Goal: Find specific page/section: Find specific page/section

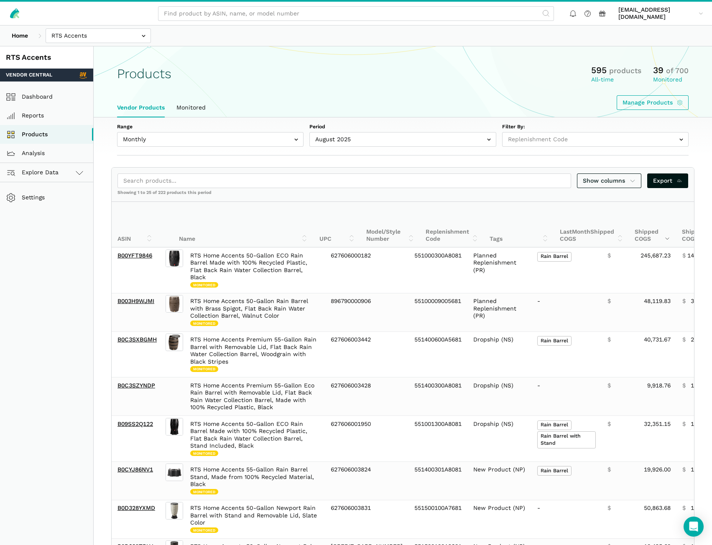
select select "Weekly"
select select
click at [76, 38] on input "text" at bounding box center [98, 35] width 105 height 15
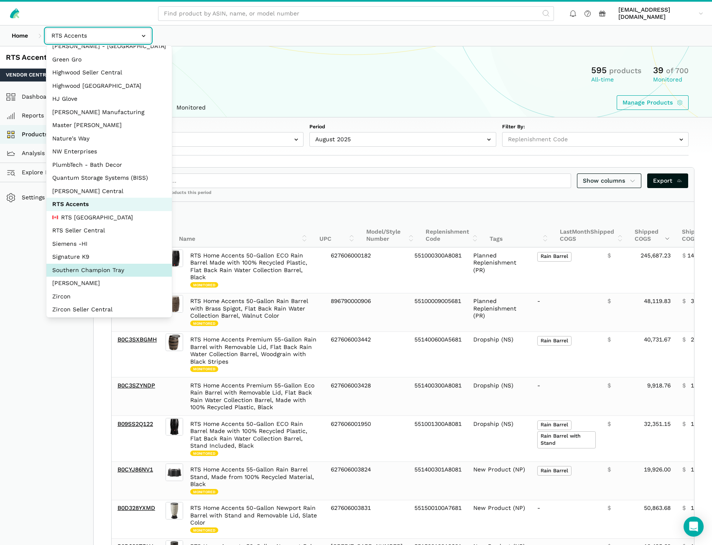
scroll to position [37, 0]
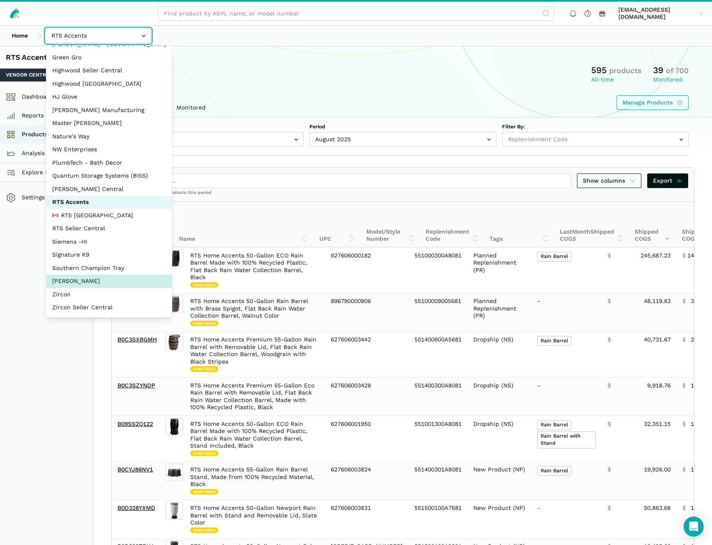
select select "5moWWUoXWPPauPLKpEqKhGJ3"
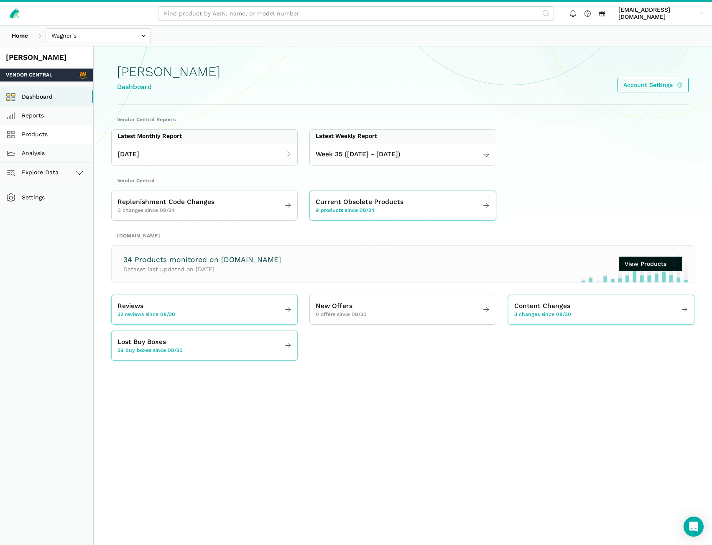
click at [52, 135] on link "Products" at bounding box center [46, 134] width 93 height 19
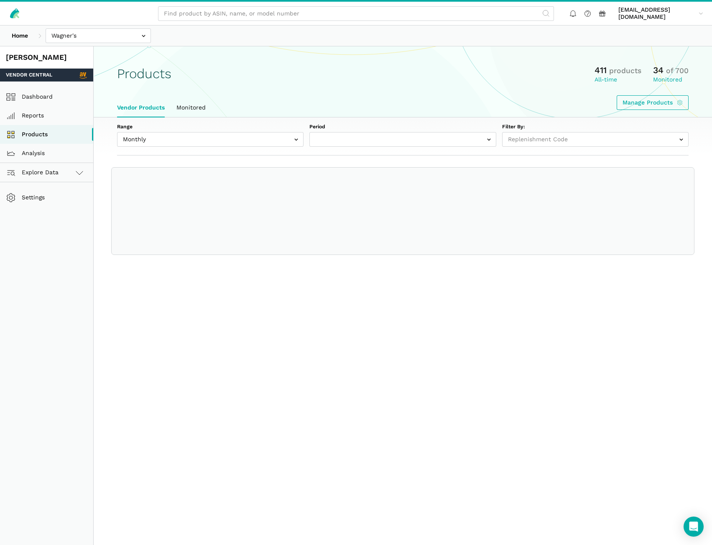
select select
select select "Monthly|[DATE]"
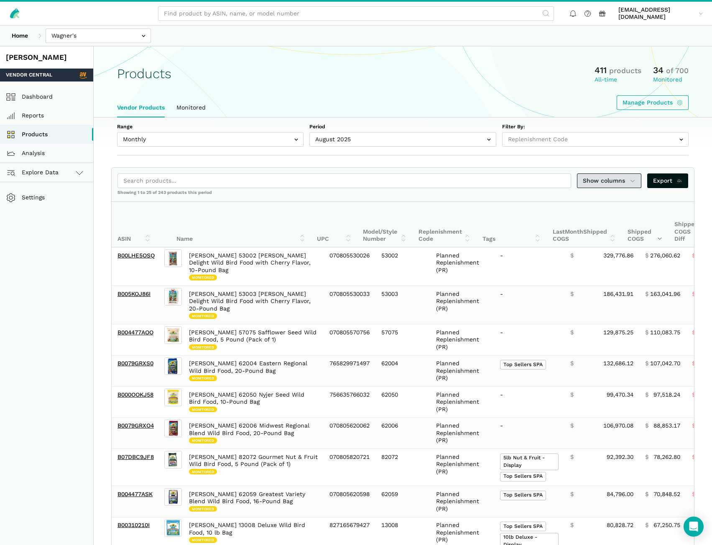
click at [596, 183] on span "Show columns" at bounding box center [609, 180] width 53 height 9
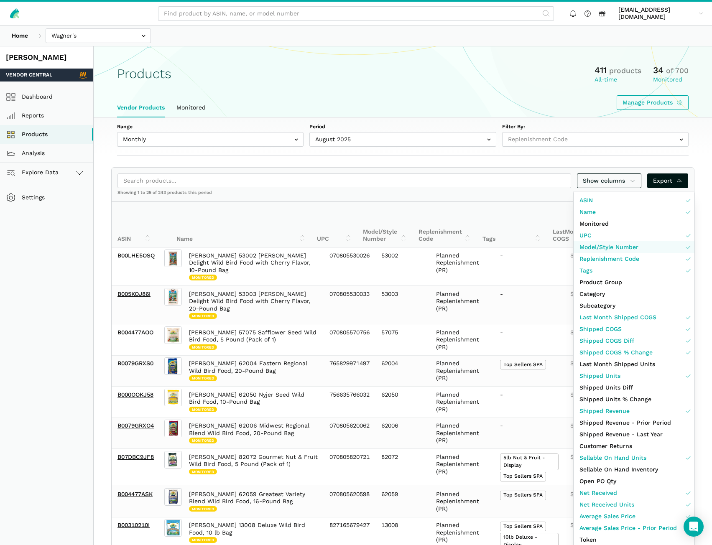
click at [662, 245] on link "Model/Style Number" at bounding box center [634, 247] width 121 height 12
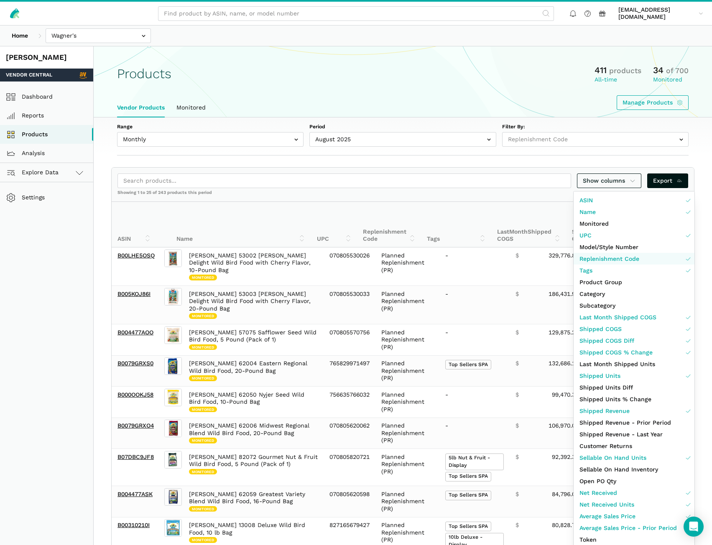
click at [662, 256] on link "Replenishment Code" at bounding box center [634, 259] width 121 height 12
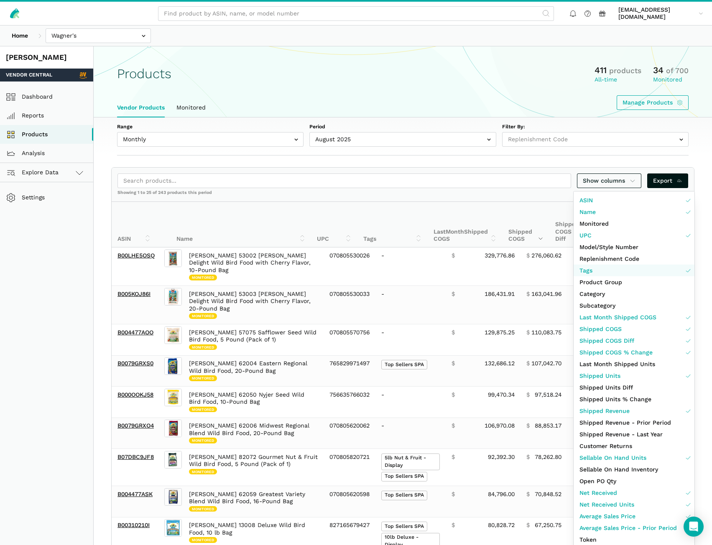
click at [661, 266] on link "Tags" at bounding box center [634, 271] width 121 height 12
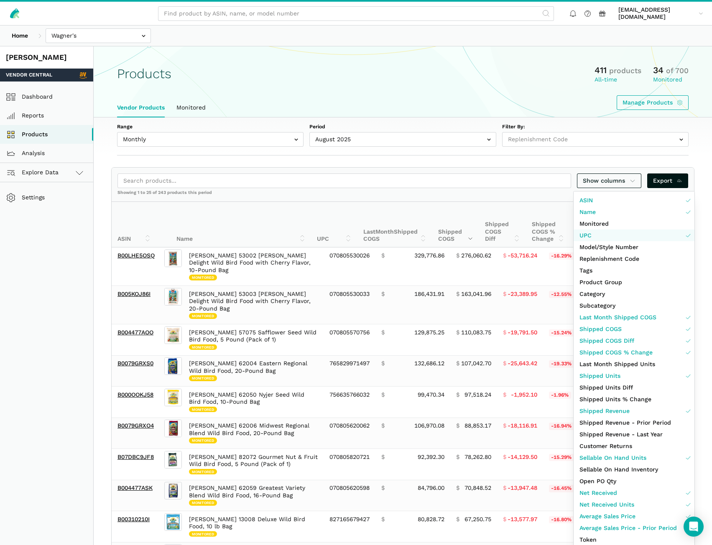
click at [652, 236] on link "UPC" at bounding box center [634, 235] width 121 height 12
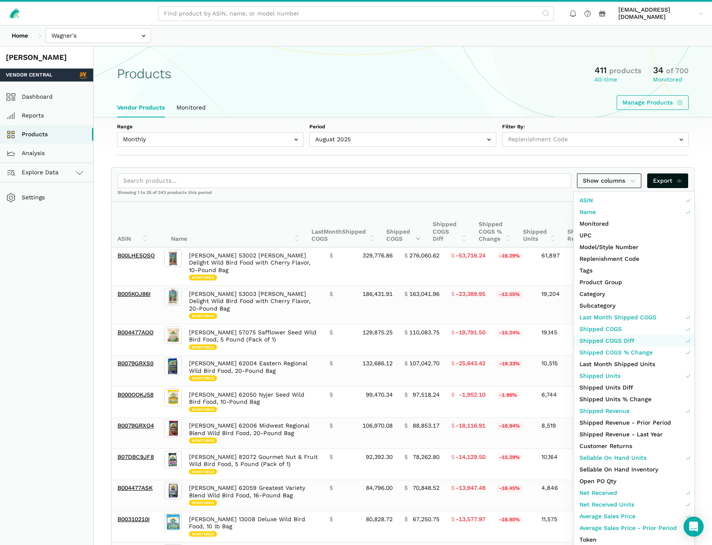
click at [648, 340] on link "Shipped COGS Diff" at bounding box center [634, 341] width 121 height 12
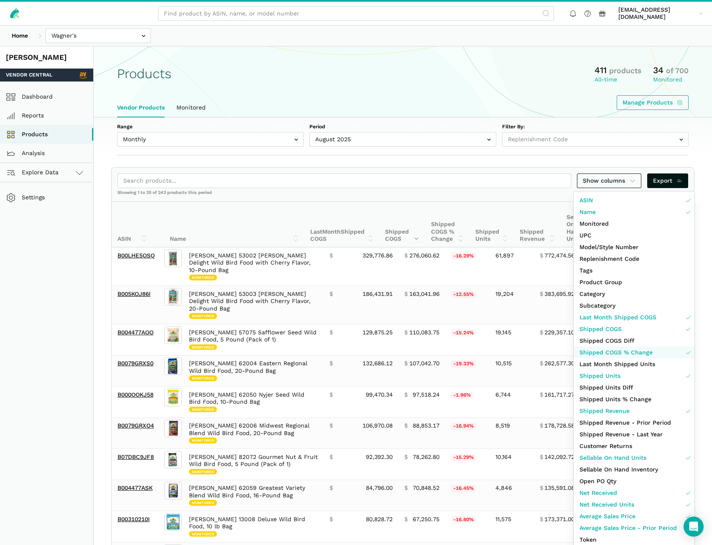
click at [648, 351] on span "Shipped COGS % Change" at bounding box center [615, 352] width 73 height 9
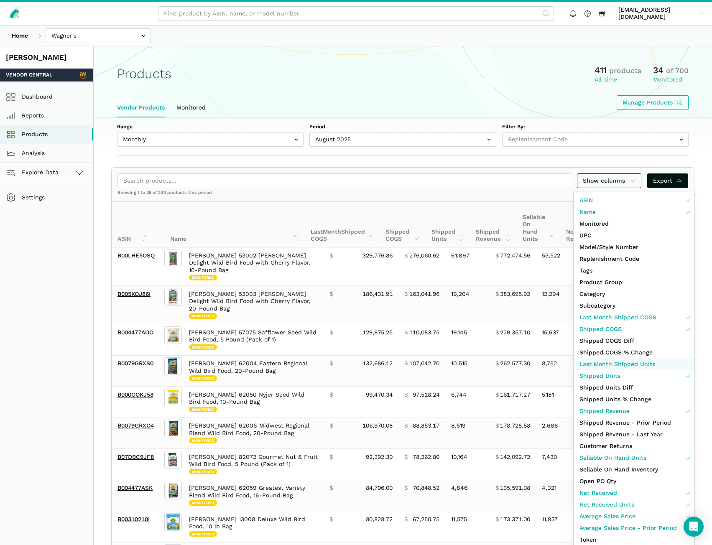
click at [641, 362] on span "Last Month Shipped Units" at bounding box center [617, 364] width 76 height 9
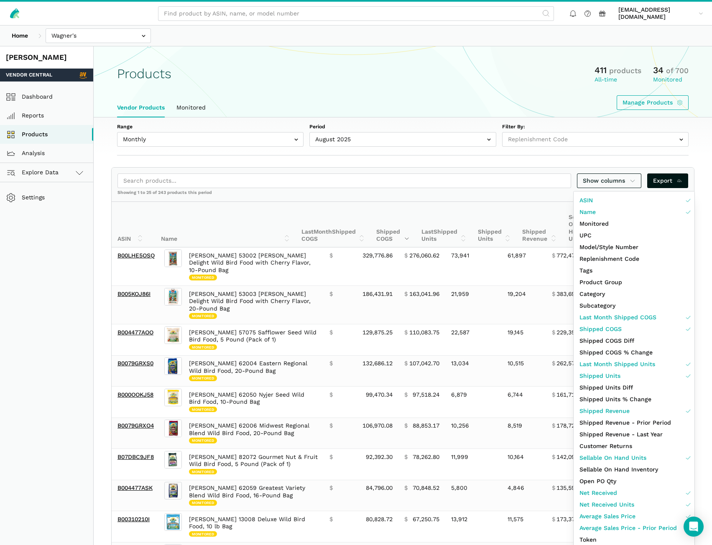
click at [433, 196] on div at bounding box center [356, 272] width 712 height 545
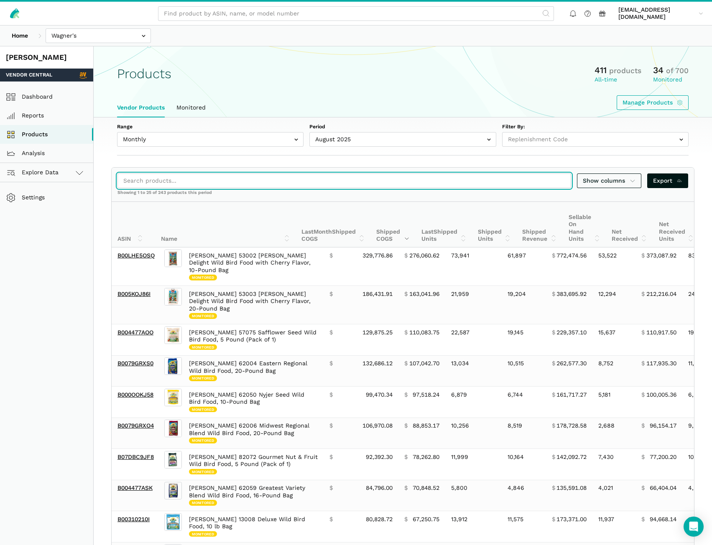
click at [228, 180] on input "search" at bounding box center [344, 180] width 454 height 15
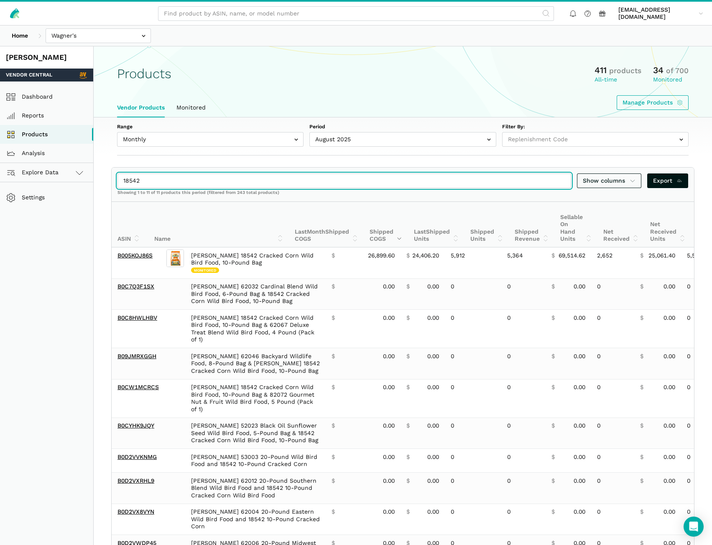
type input "18542"
click at [565, 180] on input "18542" at bounding box center [344, 180] width 454 height 15
click at [562, 180] on input "18542" at bounding box center [344, 180] width 454 height 15
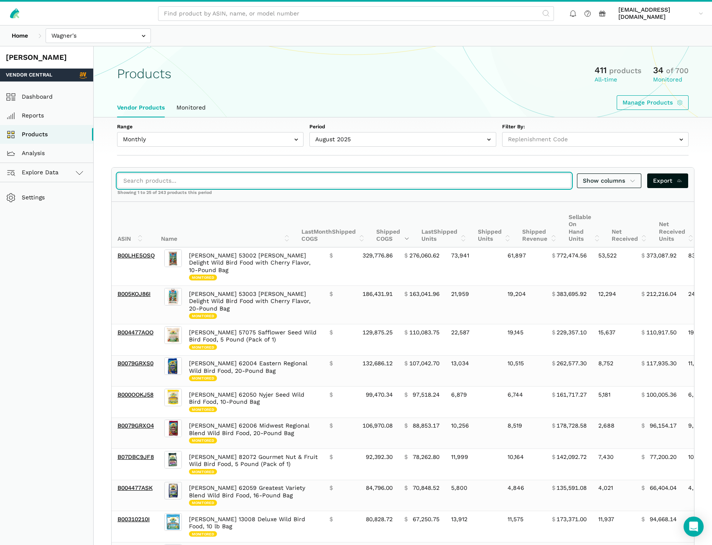
drag, startPoint x: 264, startPoint y: 181, endPoint x: 268, endPoint y: 177, distance: 5.3
click at [264, 181] on input "search" at bounding box center [344, 180] width 454 height 15
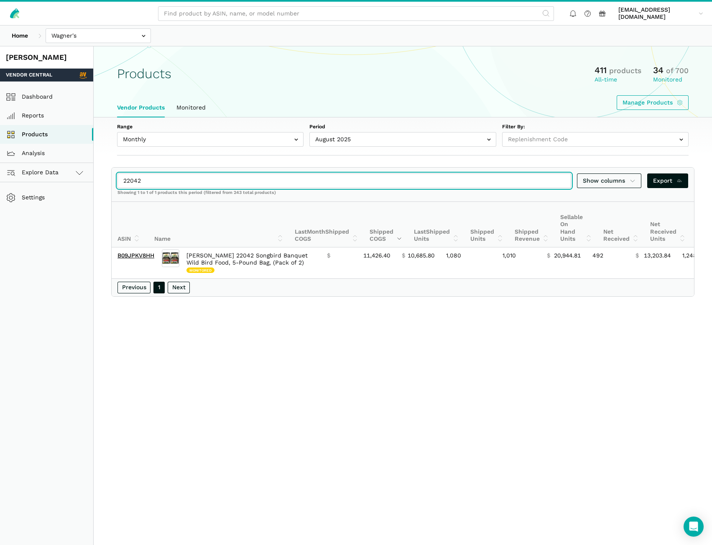
type input "22042"
drag, startPoint x: 562, startPoint y: 181, endPoint x: 517, endPoint y: 176, distance: 45.4
click at [562, 181] on input "22042" at bounding box center [344, 180] width 454 height 15
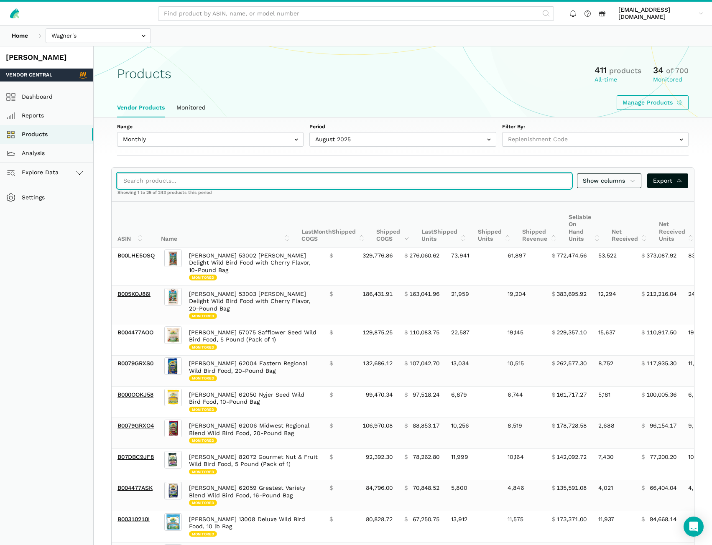
click at [207, 179] on input "search" at bounding box center [344, 180] width 454 height 15
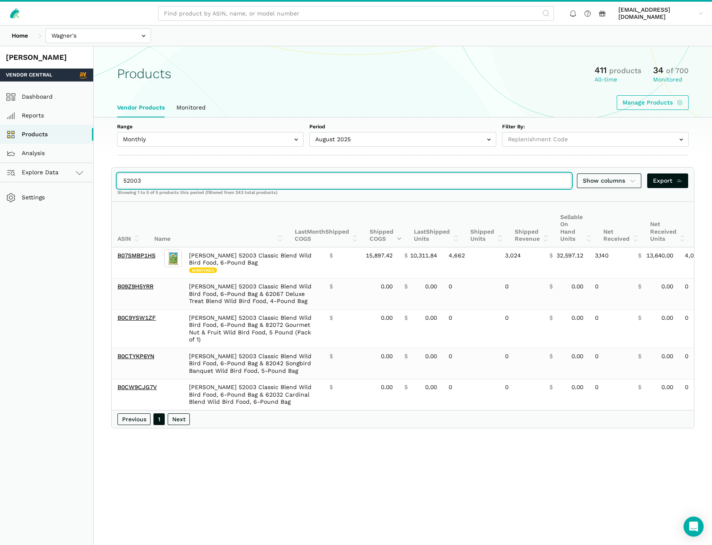
drag, startPoint x: 146, startPoint y: 181, endPoint x: 133, endPoint y: 181, distance: 13.0
click at [133, 181] on input "52003" at bounding box center [344, 180] width 454 height 15
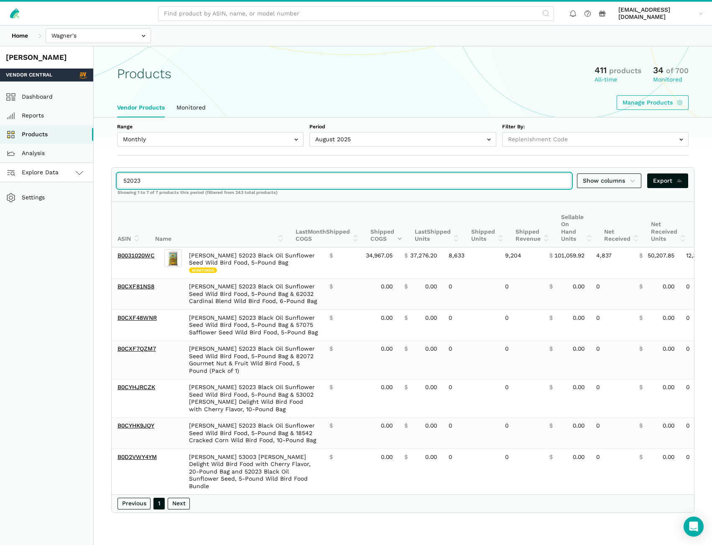
drag, startPoint x: 147, startPoint y: 185, endPoint x: 87, endPoint y: 178, distance: 60.6
click at [88, 178] on div "[PERSON_NAME] Vendor Central Dashboard Reports Products Analysis Explore Data V…" at bounding box center [356, 318] width 712 height 545
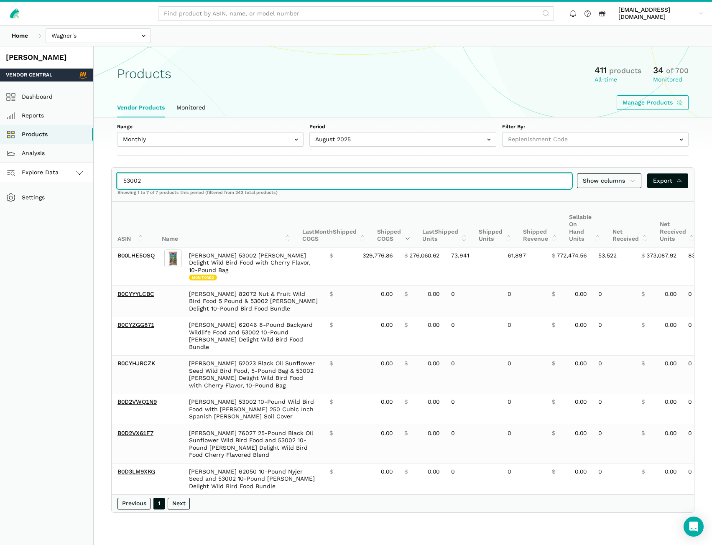
drag, startPoint x: 158, startPoint y: 177, endPoint x: 77, endPoint y: 176, distance: 80.3
click at [77, 176] on div "[PERSON_NAME] Vendor Central Dashboard Reports Products Analysis Explore Data V…" at bounding box center [356, 318] width 712 height 545
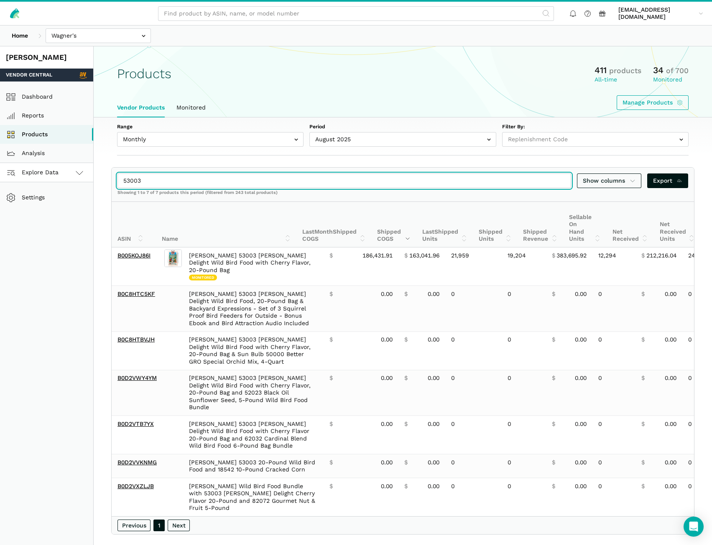
drag, startPoint x: 143, startPoint y: 182, endPoint x: 7, endPoint y: 187, distance: 136.0
click at [8, 181] on div "[PERSON_NAME] Vendor Central Dashboard Reports Products Analysis Explore Data V…" at bounding box center [356, 318] width 712 height 545
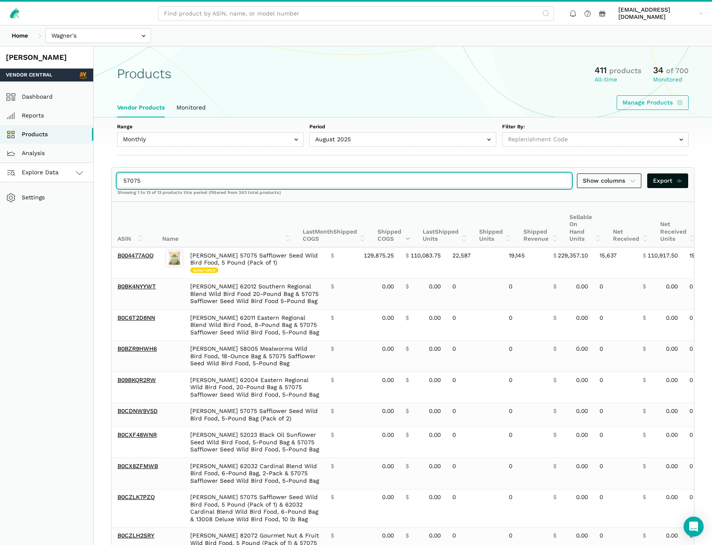
drag, startPoint x: 128, startPoint y: 178, endPoint x: 66, endPoint y: 176, distance: 61.9
click at [67, 176] on div "[PERSON_NAME] Vendor Central Dashboard Reports Products Analysis Explore Data V…" at bounding box center [356, 391] width 712 height 691
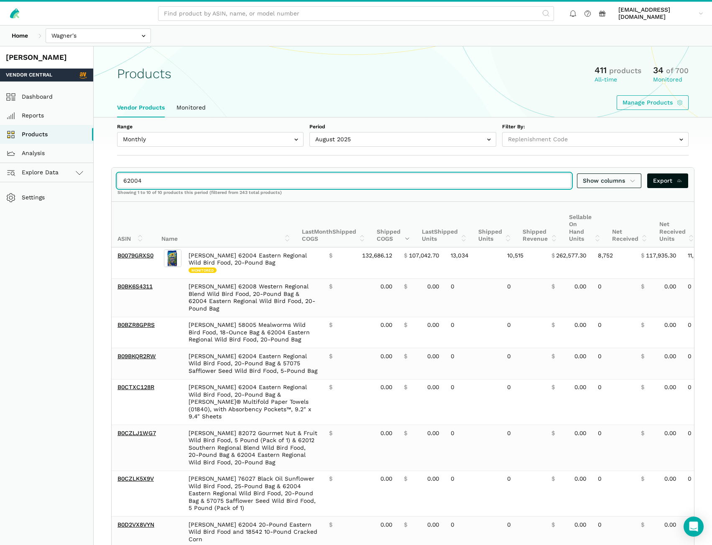
click at [166, 183] on input "62004" at bounding box center [344, 180] width 454 height 15
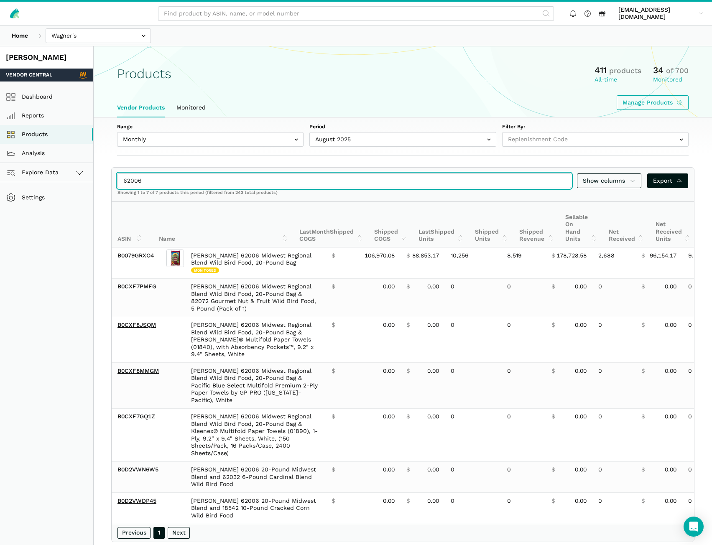
drag, startPoint x: 156, startPoint y: 182, endPoint x: 138, endPoint y: 183, distance: 18.4
click at [138, 183] on input "62006" at bounding box center [344, 180] width 454 height 15
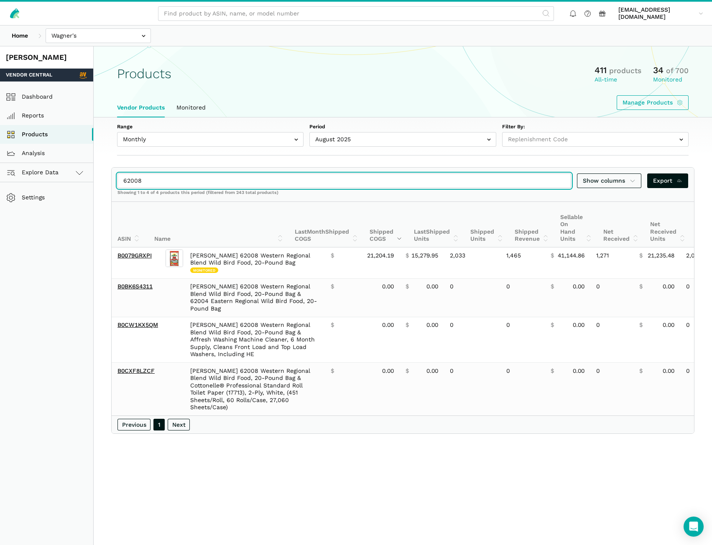
drag, startPoint x: 147, startPoint y: 183, endPoint x: 133, endPoint y: 181, distance: 14.8
click at [133, 181] on input "62008" at bounding box center [344, 180] width 454 height 15
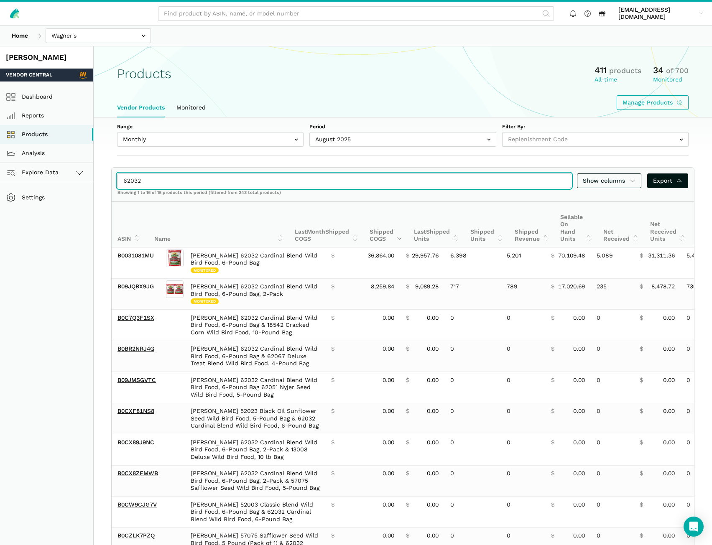
drag, startPoint x: 143, startPoint y: 181, endPoint x: 133, endPoint y: 181, distance: 10.5
click at [133, 181] on input "62032" at bounding box center [344, 180] width 454 height 15
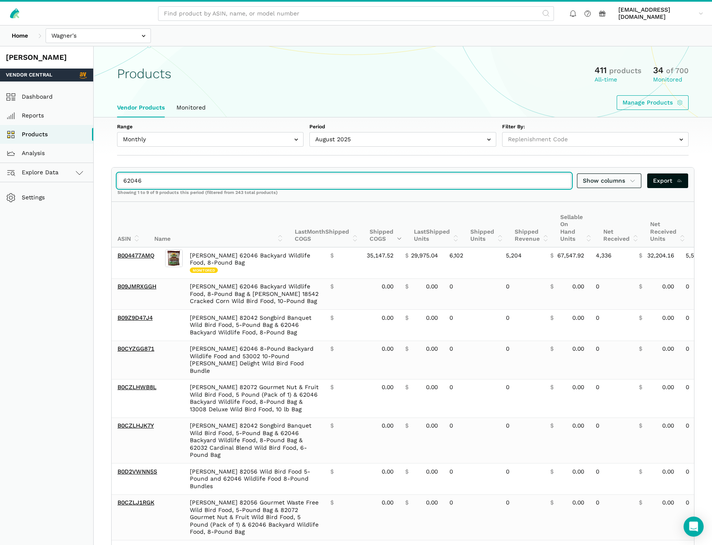
drag, startPoint x: 142, startPoint y: 181, endPoint x: 133, endPoint y: 180, distance: 8.8
click at [133, 180] on input "62046" at bounding box center [344, 180] width 454 height 15
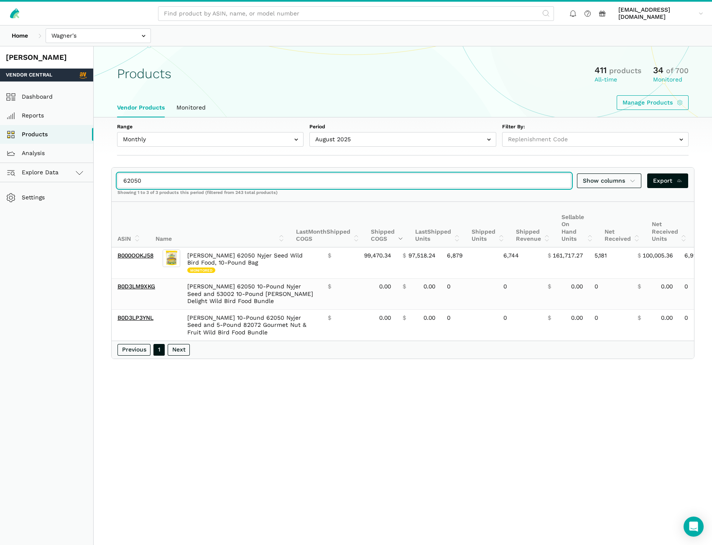
drag, startPoint x: 148, startPoint y: 180, endPoint x: 137, endPoint y: 180, distance: 10.5
click at [137, 180] on input "62050" at bounding box center [344, 180] width 454 height 15
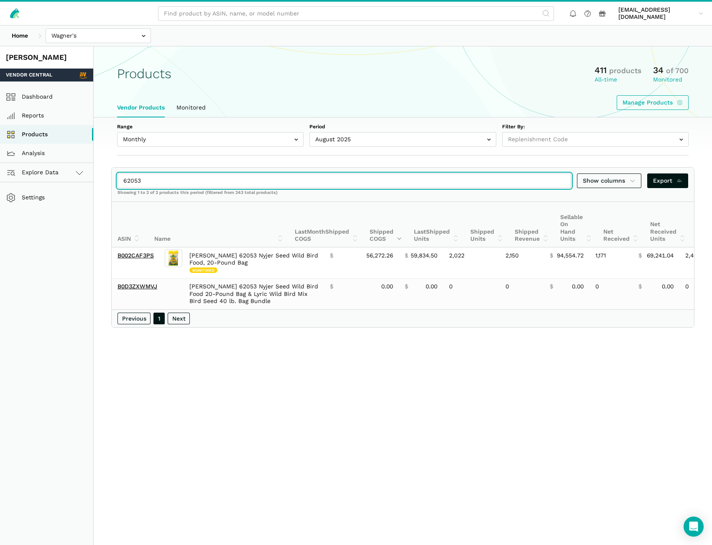
drag, startPoint x: 145, startPoint y: 181, endPoint x: 139, endPoint y: 181, distance: 5.9
click at [139, 181] on input "62053" at bounding box center [344, 180] width 454 height 15
drag, startPoint x: 147, startPoint y: 181, endPoint x: 135, endPoint y: 181, distance: 11.7
click at [135, 181] on input "62059" at bounding box center [344, 180] width 454 height 15
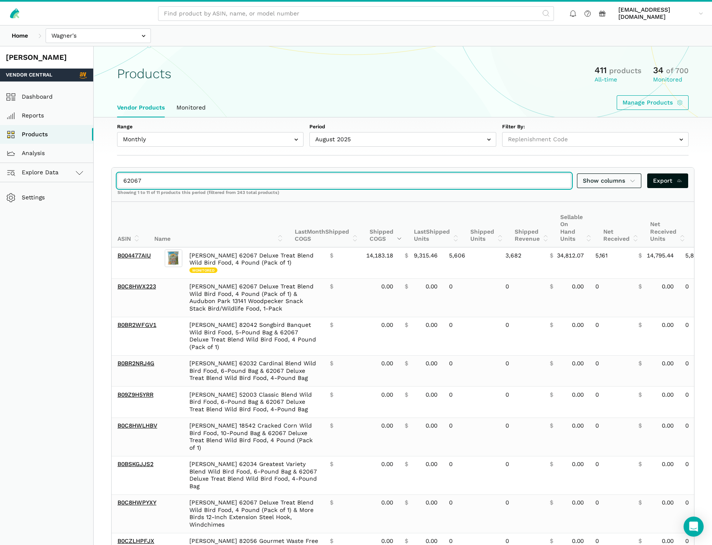
drag, startPoint x: 150, startPoint y: 181, endPoint x: 108, endPoint y: 181, distance: 42.6
click at [108, 181] on section "62067 Show columns Export Showing 1 to 11 of 11 products this period (filtered …" at bounding box center [403, 413] width 618 height 492
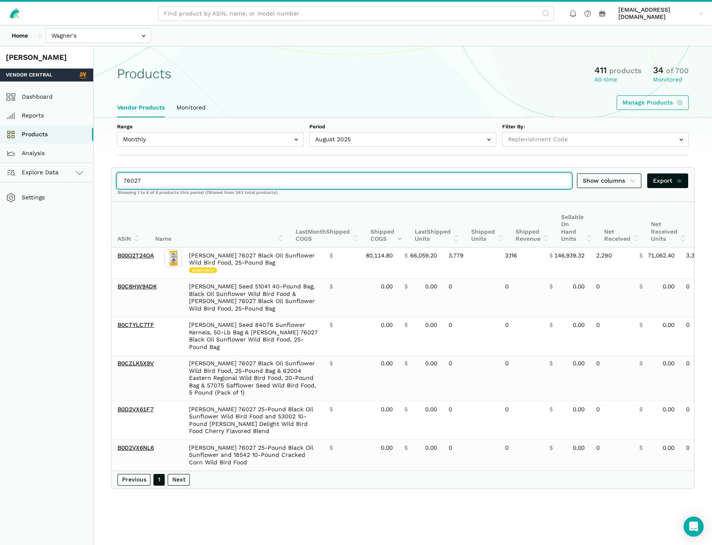
drag, startPoint x: 138, startPoint y: 181, endPoint x: 102, endPoint y: 181, distance: 36.4
click at [102, 181] on section "76027 Show columns Export Showing 1 to 6 of 6 products this period (filtered fr…" at bounding box center [403, 328] width 618 height 322
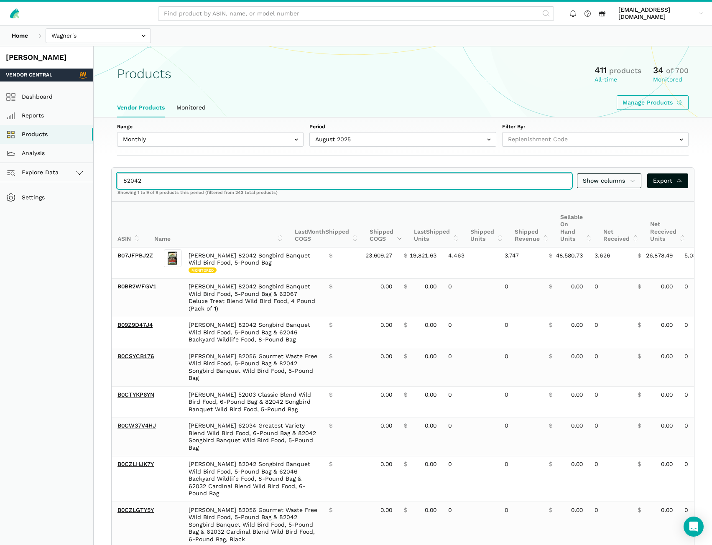
drag, startPoint x: 143, startPoint y: 181, endPoint x: 133, endPoint y: 180, distance: 9.7
click at [133, 180] on input "82042" at bounding box center [344, 180] width 454 height 15
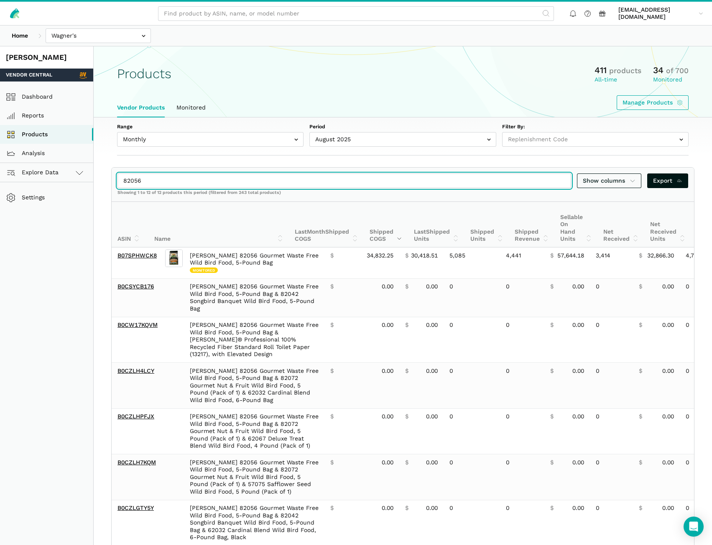
drag, startPoint x: 145, startPoint y: 184, endPoint x: 135, endPoint y: 181, distance: 11.1
click at [135, 181] on input "82056" at bounding box center [344, 180] width 454 height 15
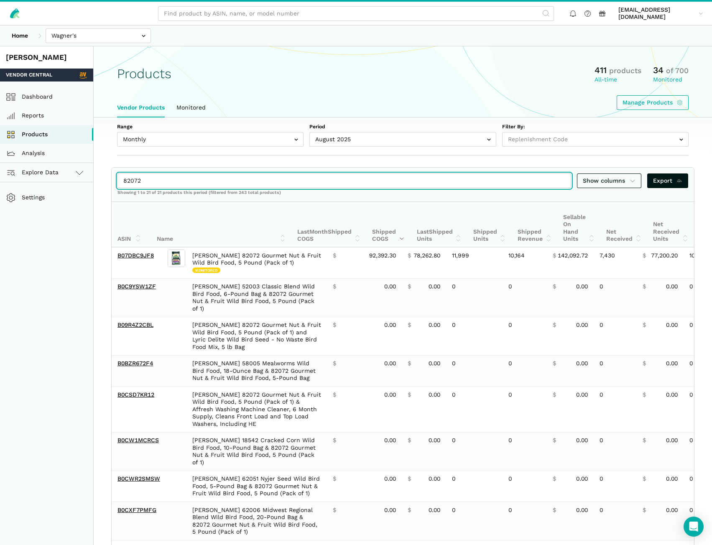
drag, startPoint x: 151, startPoint y: 185, endPoint x: 80, endPoint y: 183, distance: 70.7
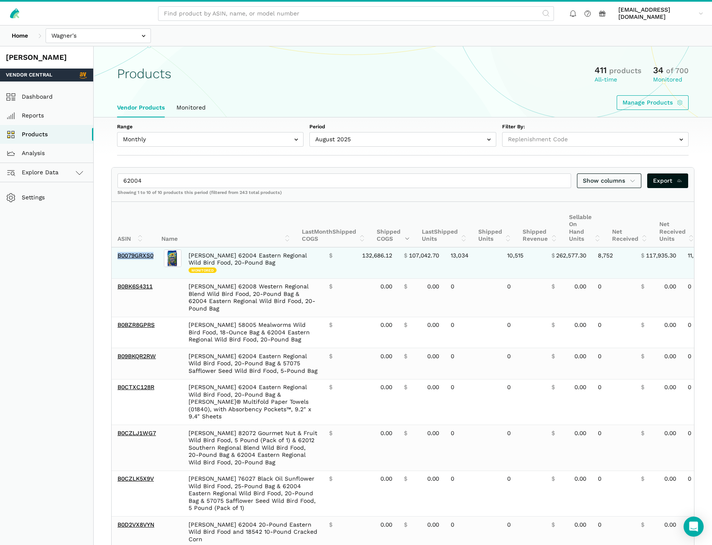
drag, startPoint x: 157, startPoint y: 261, endPoint x: 116, endPoint y: 262, distance: 41.0
click at [116, 262] on td "B0079GRXS0" at bounding box center [137, 262] width 51 height 31
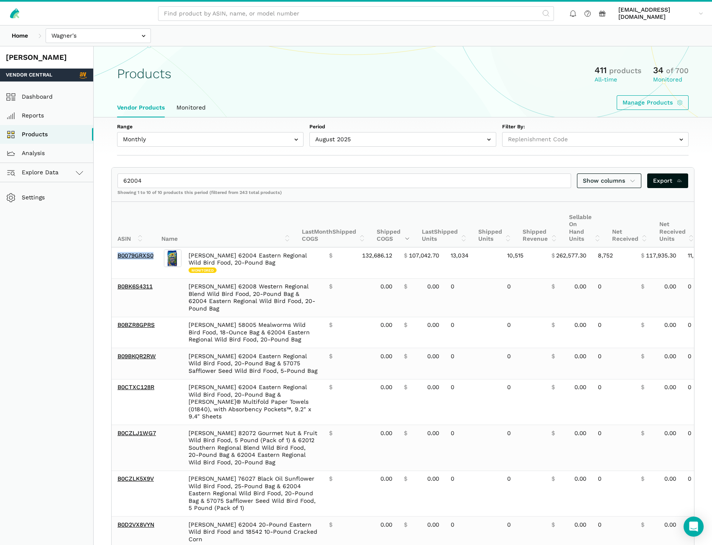
copy link "B0079GRXS0"
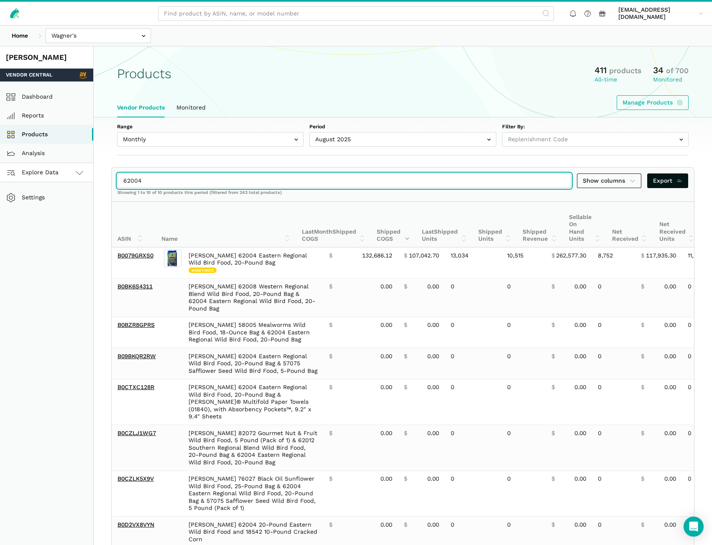
drag, startPoint x: 160, startPoint y: 186, endPoint x: 74, endPoint y: 175, distance: 86.8
click at [74, 175] on div "[PERSON_NAME] Vendor Central Dashboard Reports Products Analysis Explore Data V…" at bounding box center [356, 352] width 712 height 612
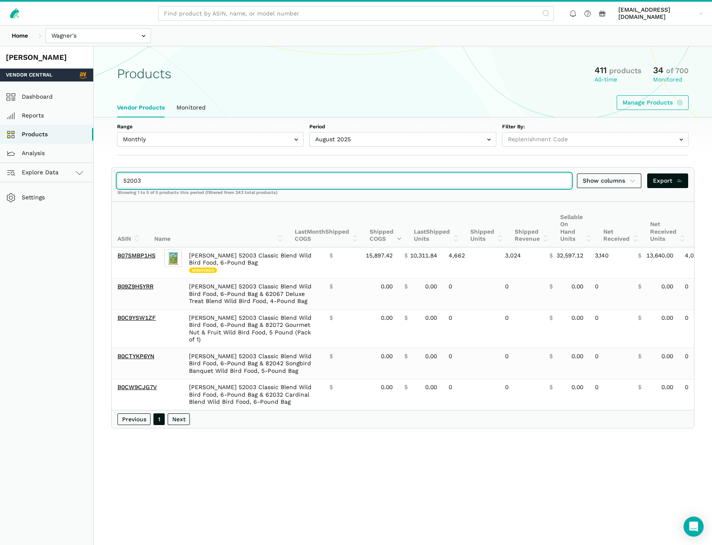
drag, startPoint x: 76, startPoint y: 182, endPoint x: 69, endPoint y: 182, distance: 6.7
click at [69, 182] on div "[PERSON_NAME] Vendor Central Dashboard Reports Products Analysis Explore Data V…" at bounding box center [356, 318] width 712 height 545
paste input "B000OOKJ58"
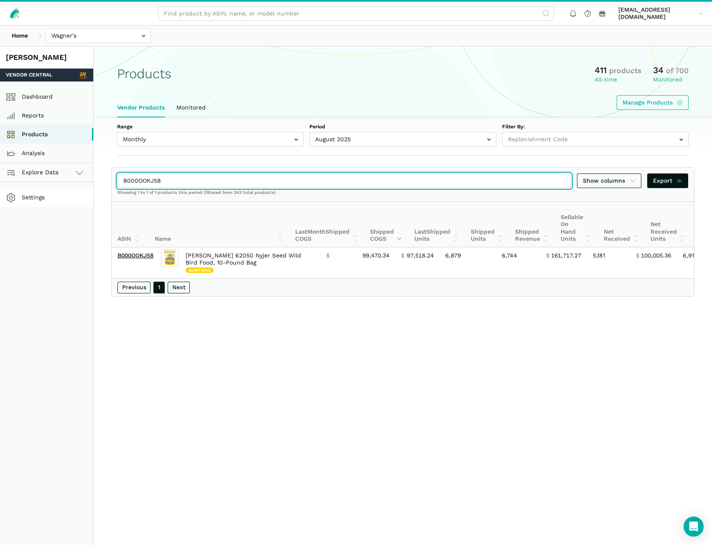
type input "B000OOKJ58"
